Goal: Information Seeking & Learning: Learn about a topic

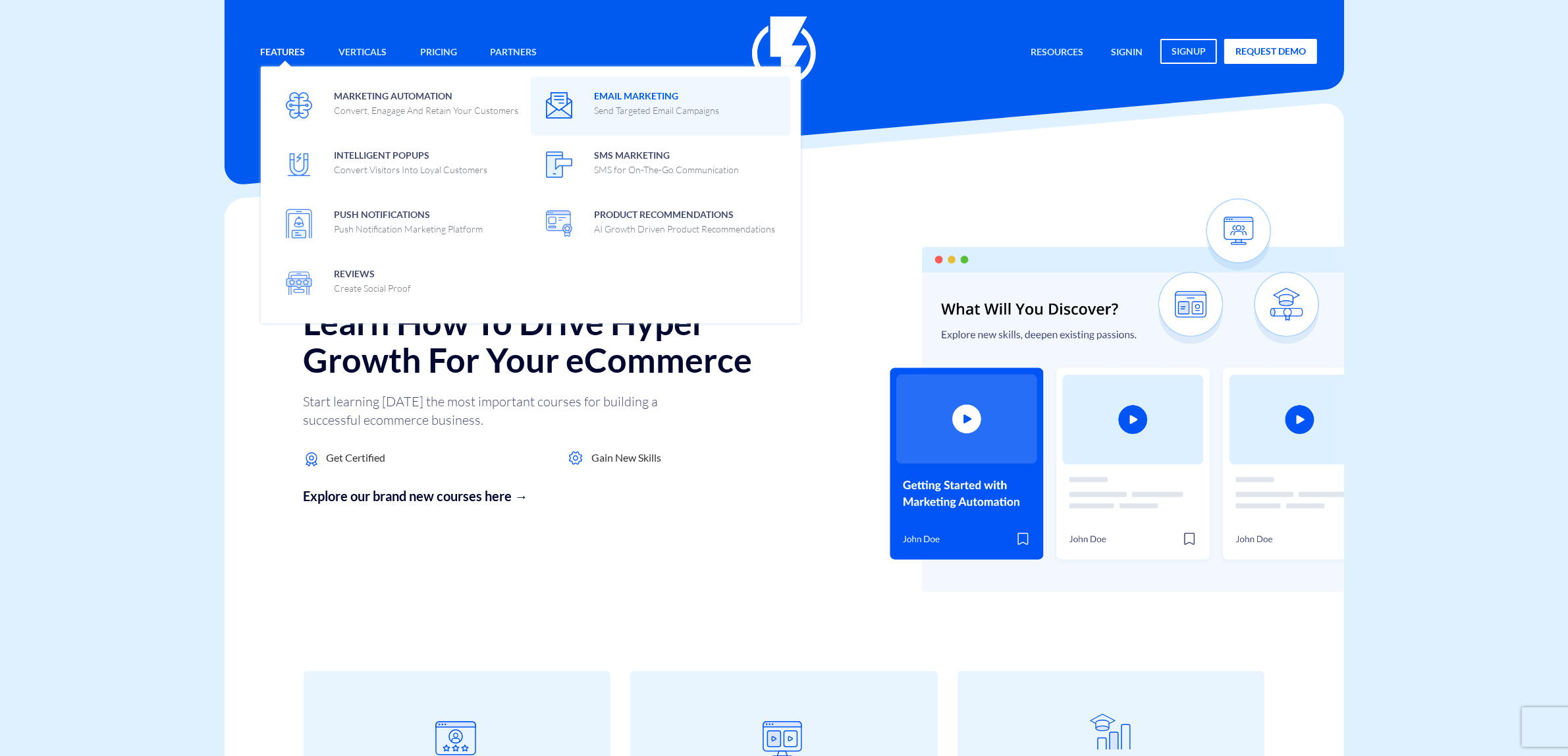
click at [660, 100] on span "Email Marketing Send Targeted Email Campaigns" at bounding box center [657, 102] width 125 height 31
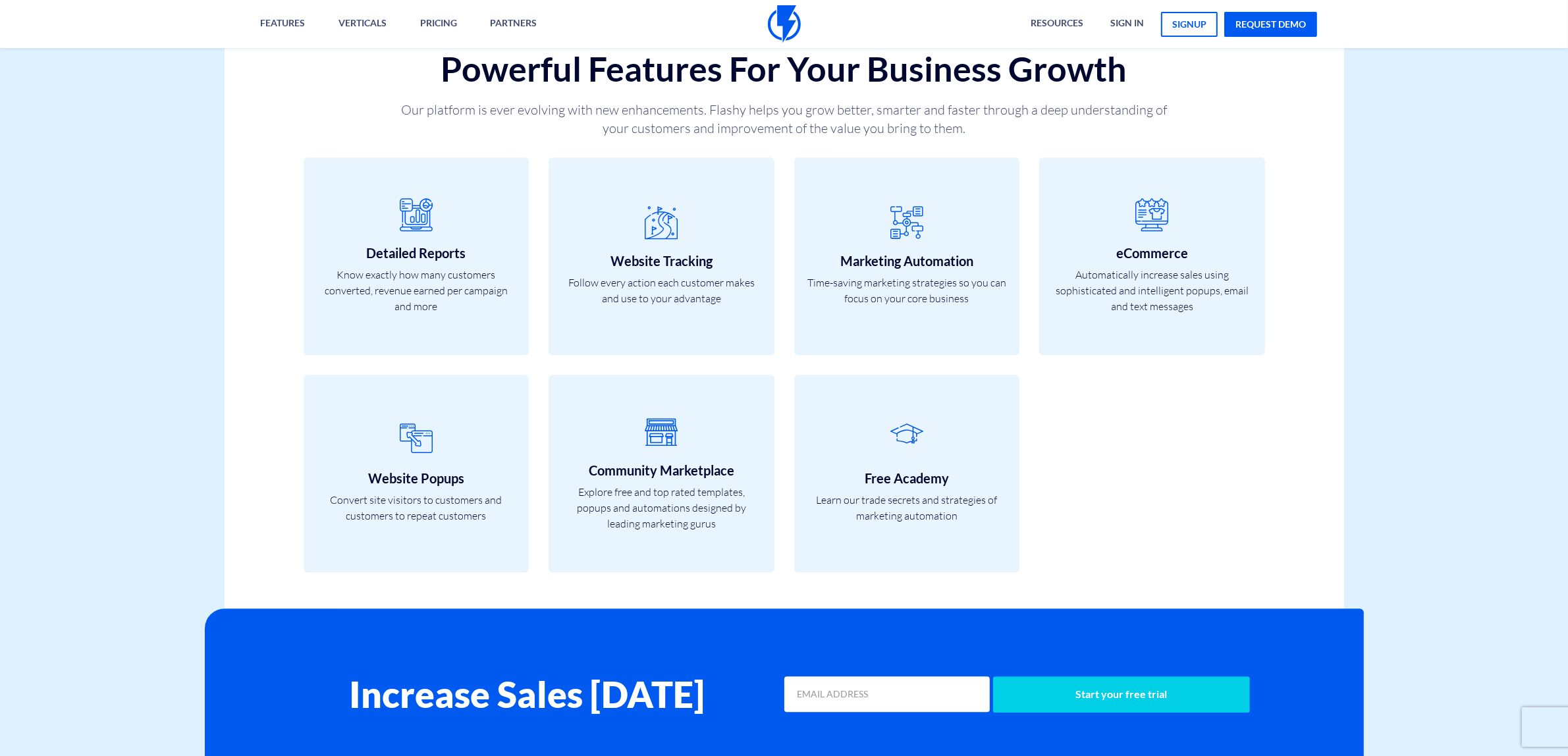
scroll to position [4550, 0]
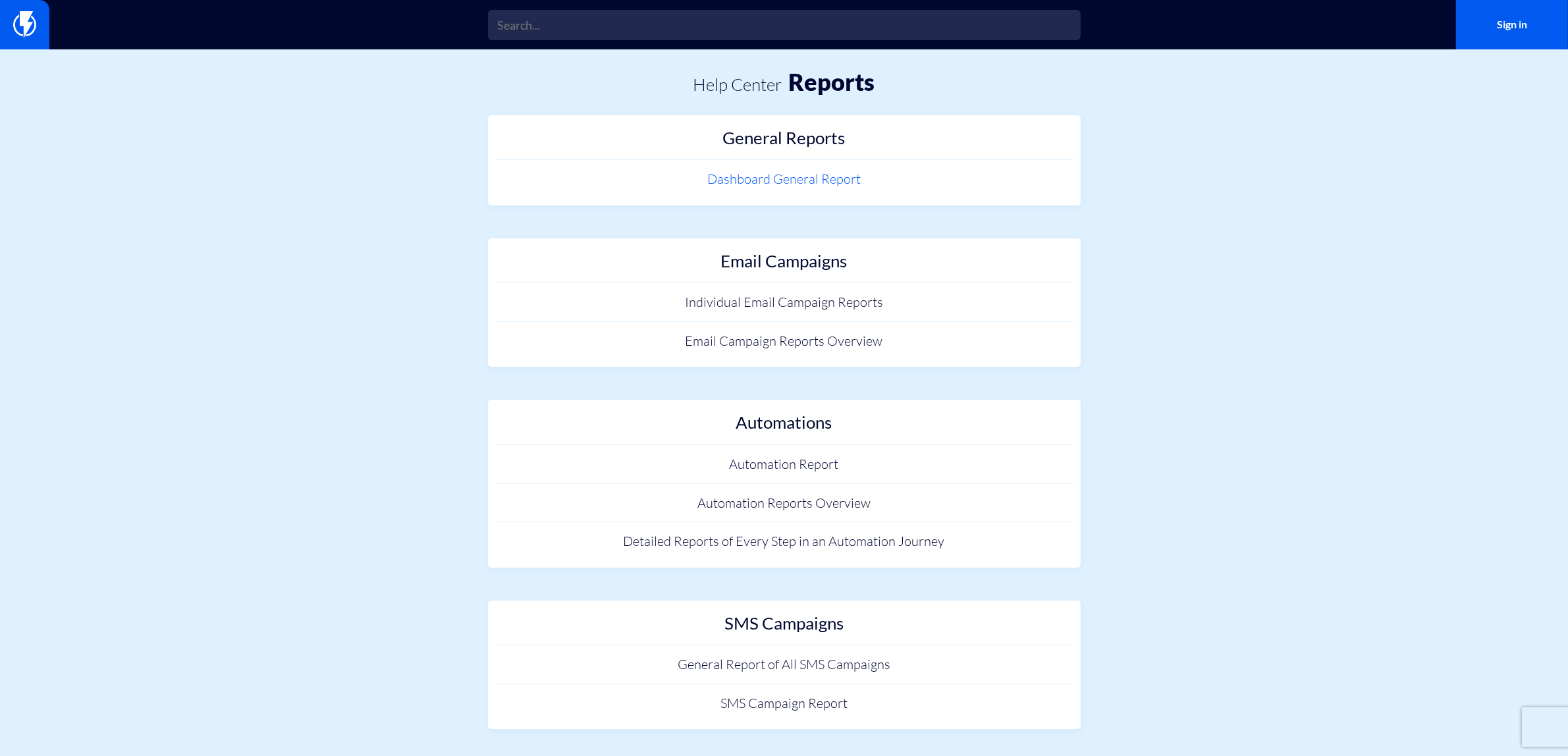
click at [793, 179] on link "Dashboard General Report" at bounding box center [784, 179] width 580 height 39
click at [820, 337] on link "Email Campaign Reports Overview" at bounding box center [784, 341] width 580 height 39
click at [729, 303] on link "Individual Email Campaign Reports" at bounding box center [784, 302] width 580 height 39
click at [776, 463] on link "Automation Report" at bounding box center [784, 465] width 580 height 39
click at [653, 547] on link "Detailed Reports of Every Step in an Automation Journey" at bounding box center [784, 542] width 580 height 39
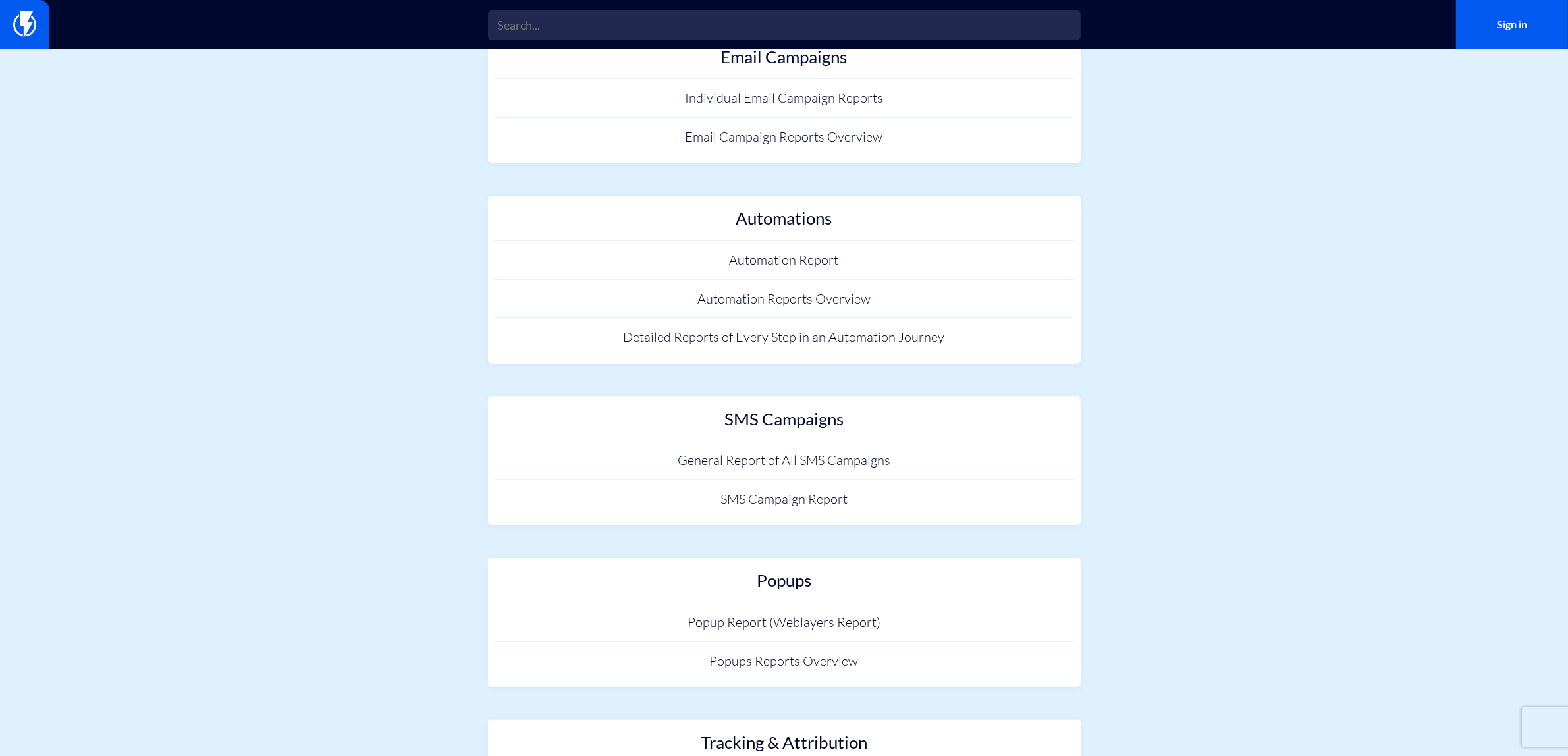
scroll to position [289, 0]
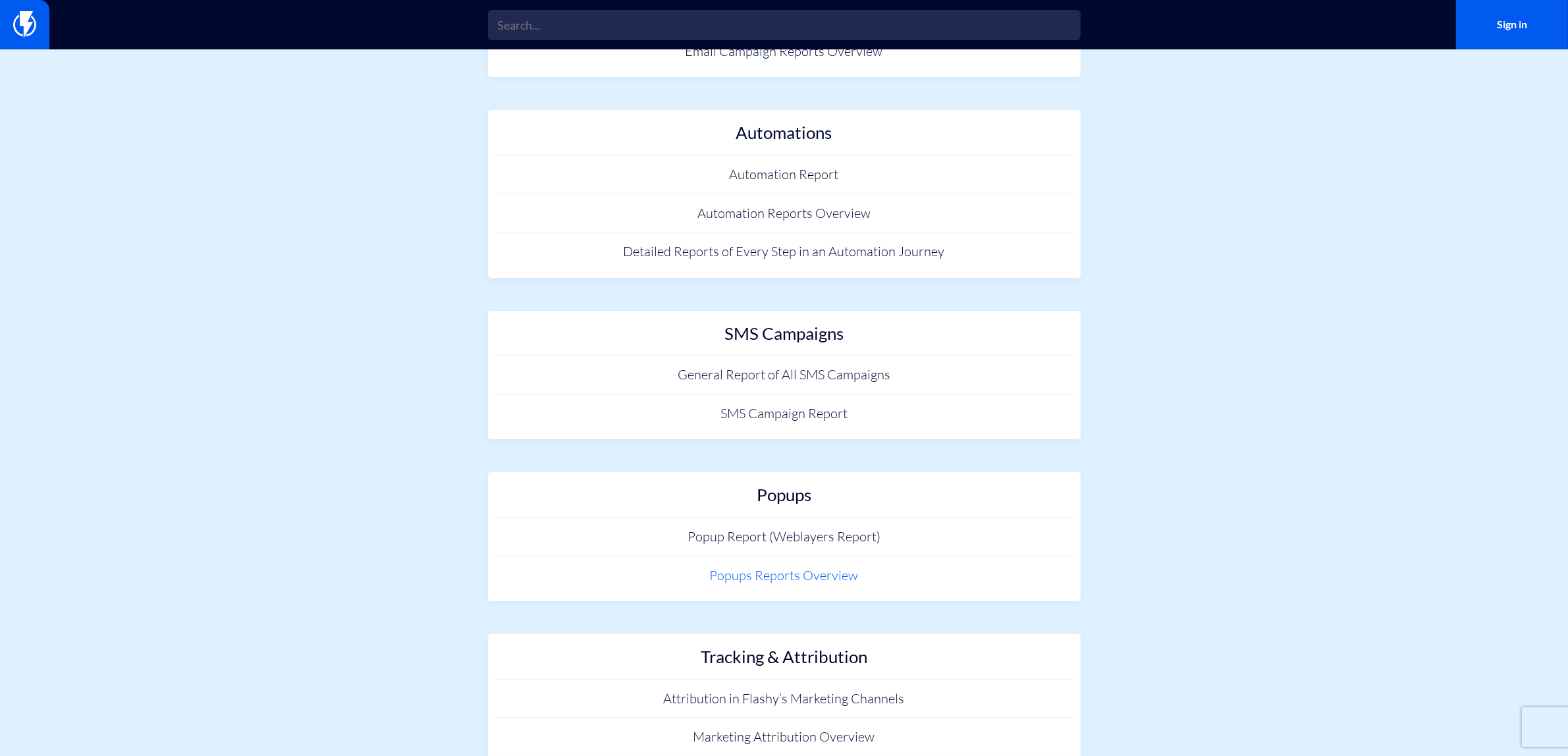
click at [821, 580] on link "Popups Reports Overview" at bounding box center [784, 576] width 580 height 39
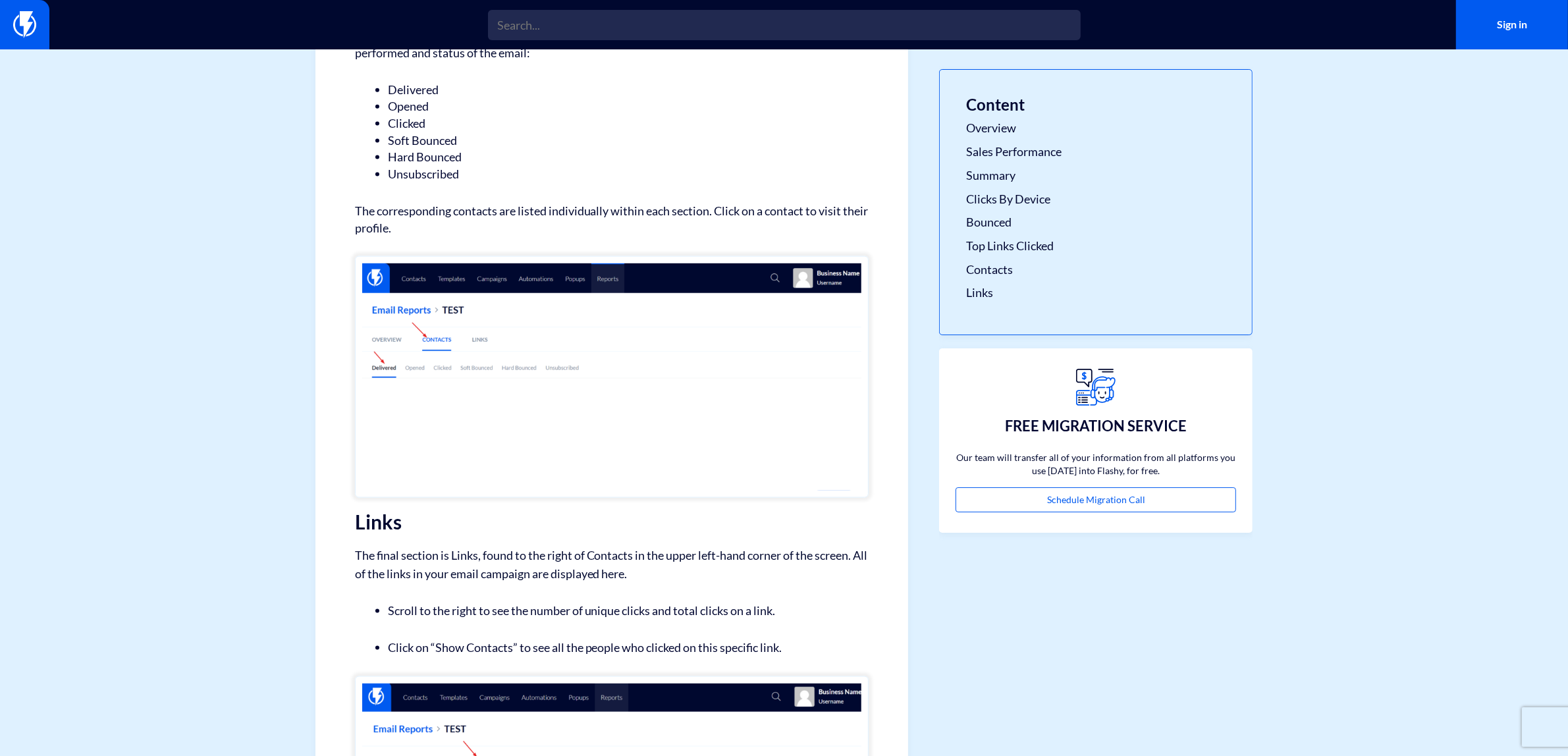
scroll to position [2539, 0]
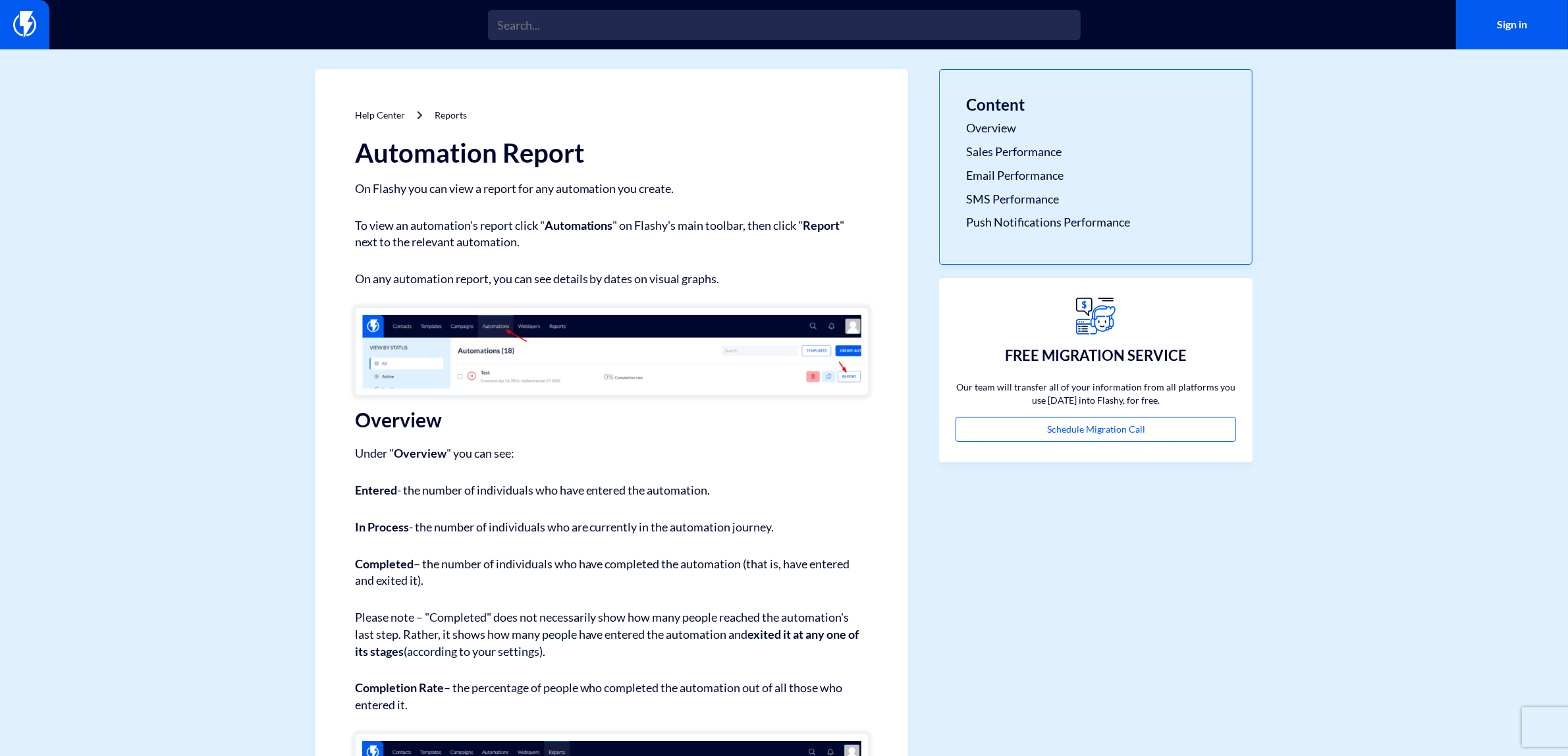
drag, startPoint x: 776, startPoint y: 463, endPoint x: 764, endPoint y: 463, distance: 12.0
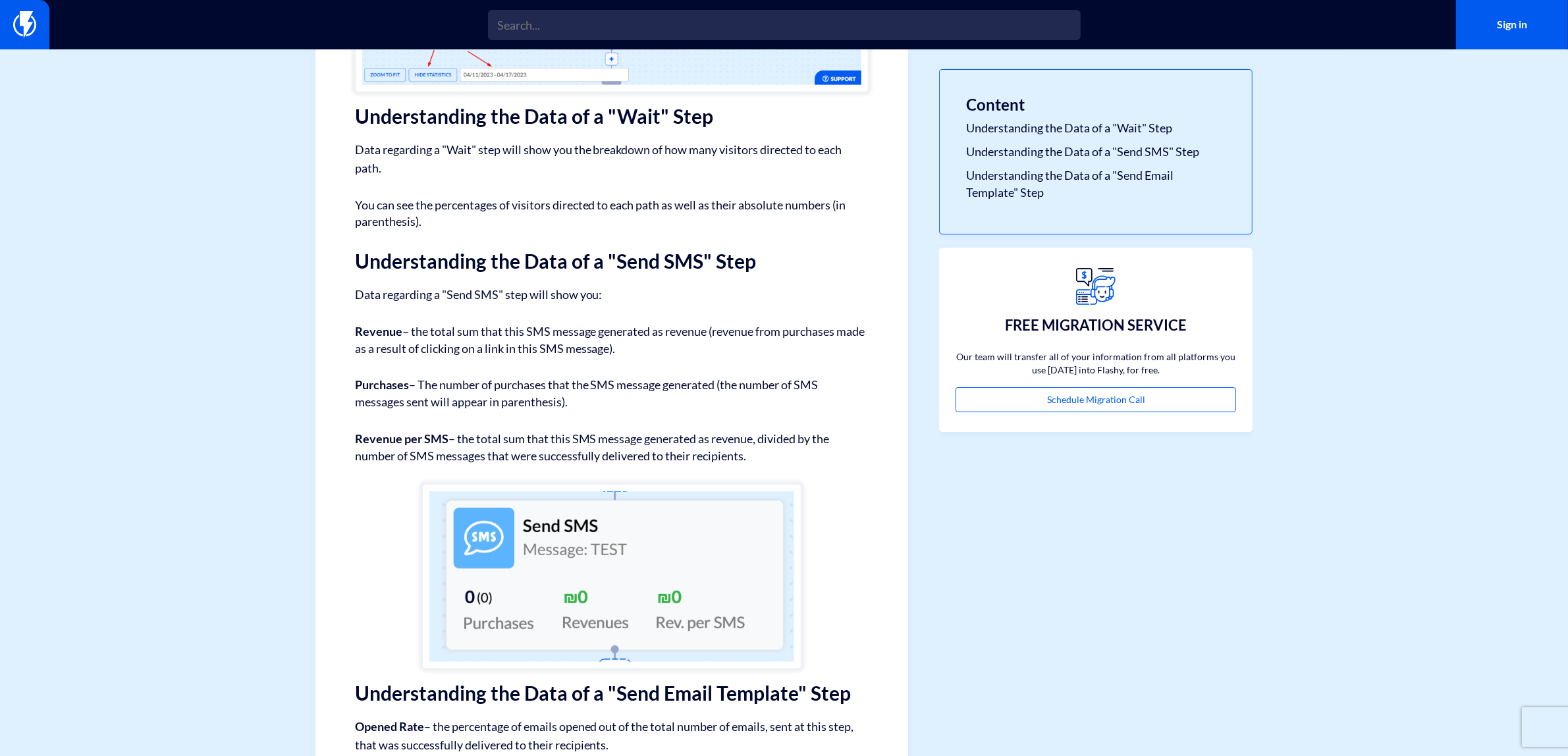
scroll to position [775, 0]
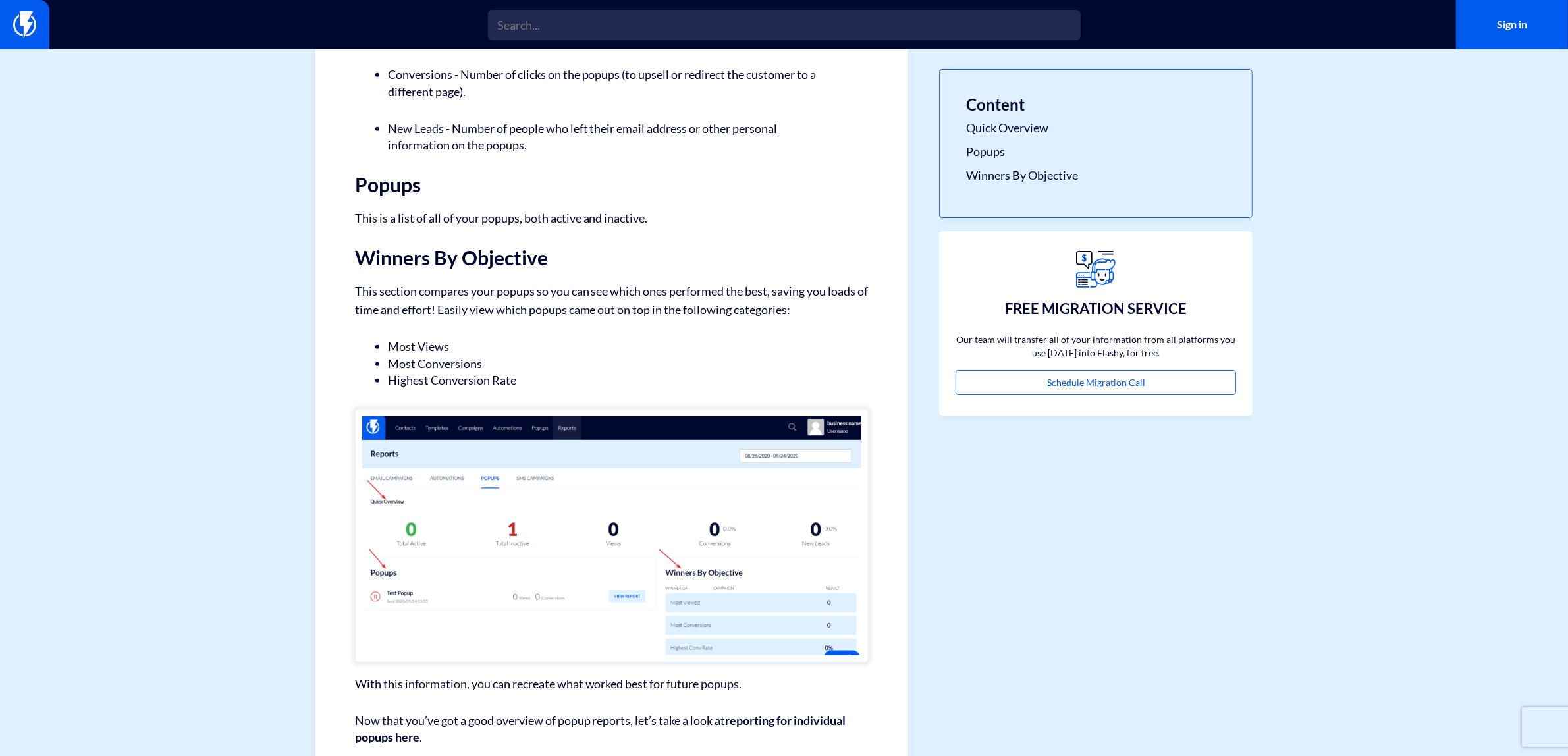
scroll to position [744, 0]
